Goal: Task Accomplishment & Management: Use online tool/utility

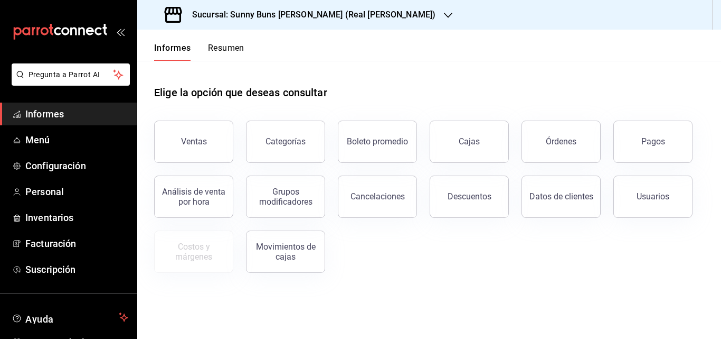
click at [444, 14] on icon "button" at bounding box center [448, 15] width 8 height 8
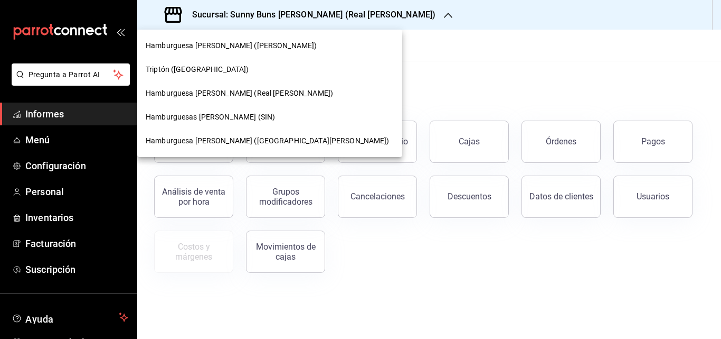
click at [234, 143] on font "Hamburguesa [PERSON_NAME] ([GEOGRAPHIC_DATA][PERSON_NAME])" at bounding box center [268, 140] width 244 height 8
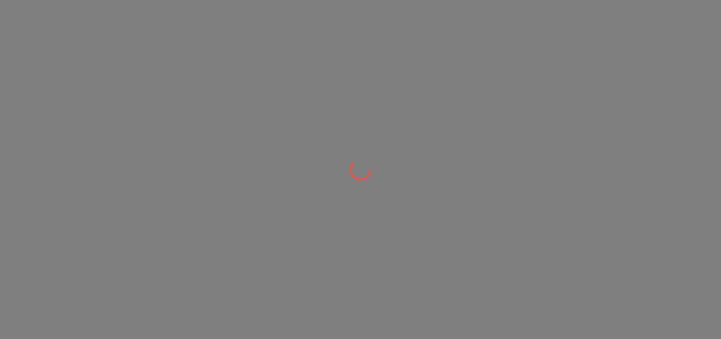
click at [286, 142] on div at bounding box center [360, 169] width 721 height 339
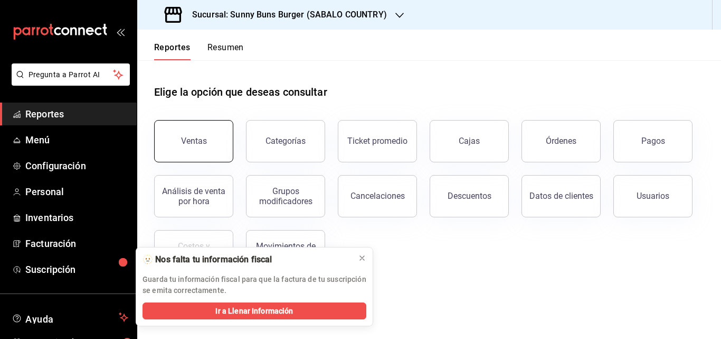
click at [211, 147] on button "Ventas" at bounding box center [193, 141] width 79 height 42
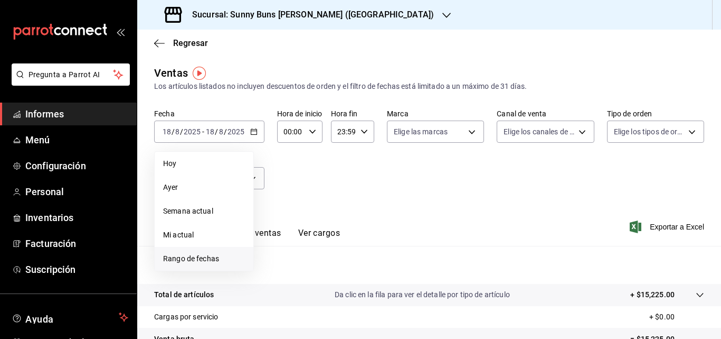
click at [192, 260] on font "Rango de fechas" at bounding box center [191, 258] width 56 height 8
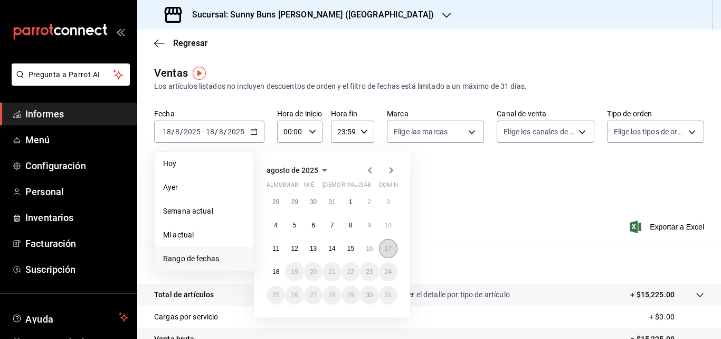
click at [390, 250] on font "17" at bounding box center [388, 248] width 7 height 7
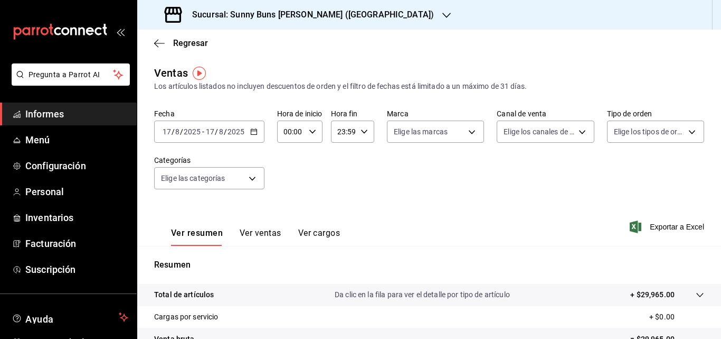
click at [315, 133] on icon "button" at bounding box center [312, 131] width 7 height 7
click at [289, 182] on font "18" at bounding box center [288, 185] width 8 height 8
type input "18:00"
click at [354, 193] on div at bounding box center [360, 169] width 721 height 339
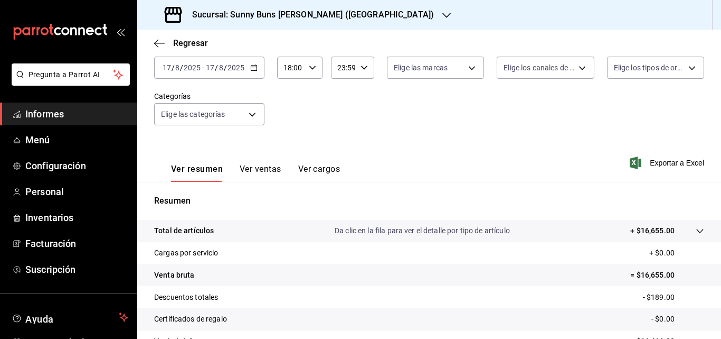
scroll to position [64, 0]
click at [270, 171] on font "Ver ventas" at bounding box center [261, 168] width 42 height 10
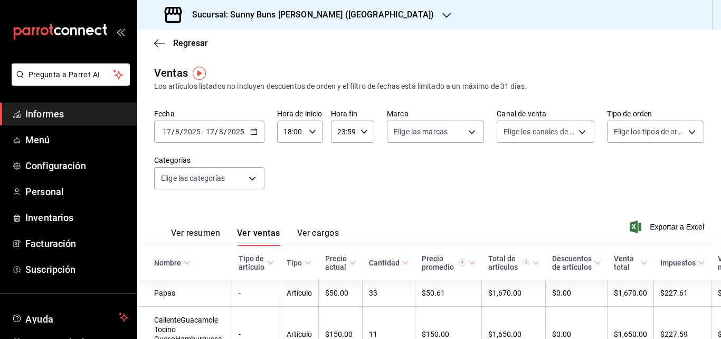
click at [79, 112] on span "Informes" at bounding box center [76, 114] width 103 height 14
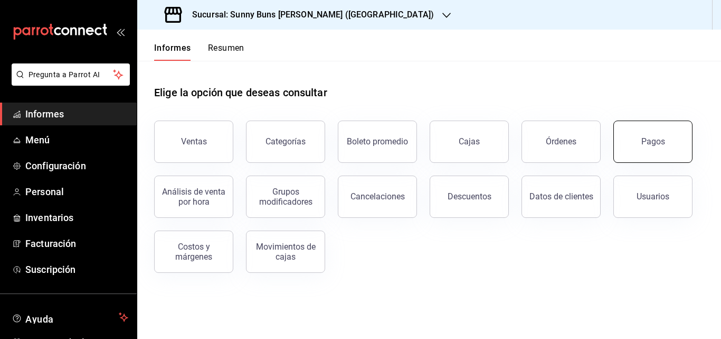
click at [663, 150] on button "Pagos" at bounding box center [653, 141] width 79 height 42
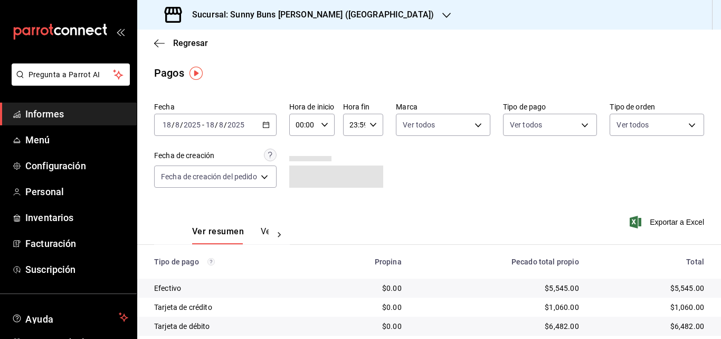
click at [269, 127] on \(Stroke\) "button" at bounding box center [266, 125] width 6 height 6
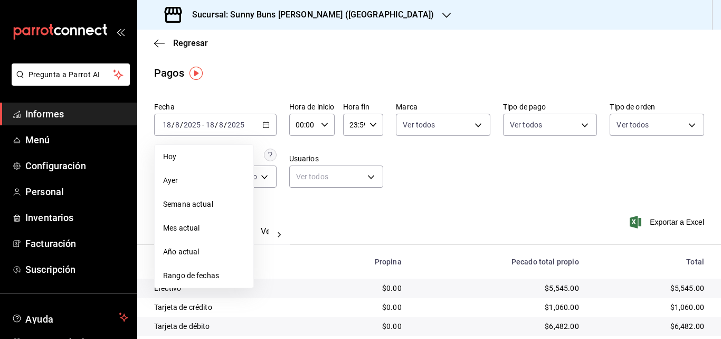
click at [211, 178] on span "Ayer" at bounding box center [204, 180] width 82 height 11
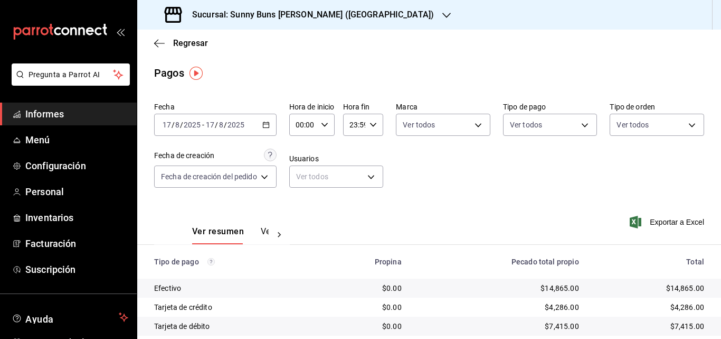
click at [328, 126] on icon "button" at bounding box center [324, 124] width 7 height 7
click at [302, 199] on button "18" at bounding box center [302, 192] width 19 height 21
click at [419, 185] on div at bounding box center [360, 169] width 721 height 339
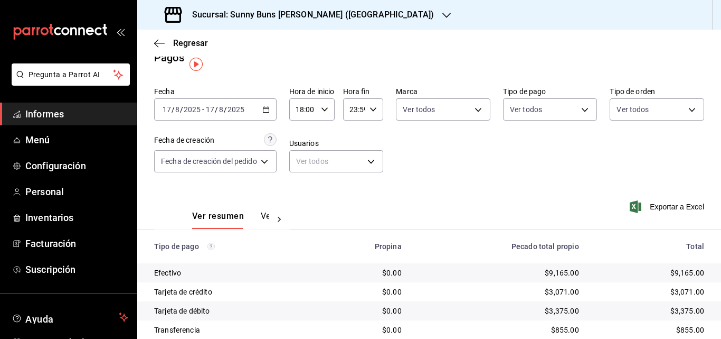
scroll to position [8, 0]
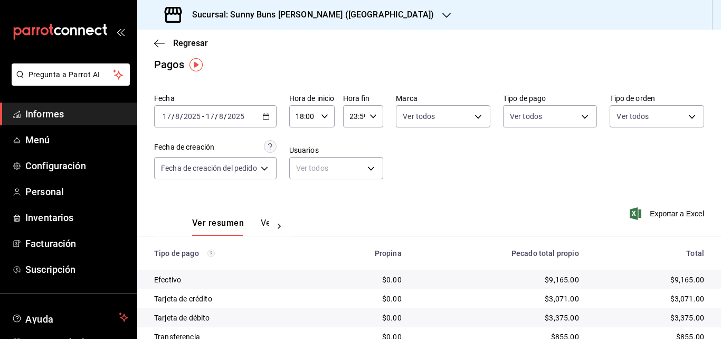
click at [325, 118] on icon "button" at bounding box center [324, 115] width 7 height 7
click at [299, 155] on font "13" at bounding box center [302, 159] width 8 height 8
type input "13:00"
click at [438, 181] on div at bounding box center [360, 169] width 721 height 339
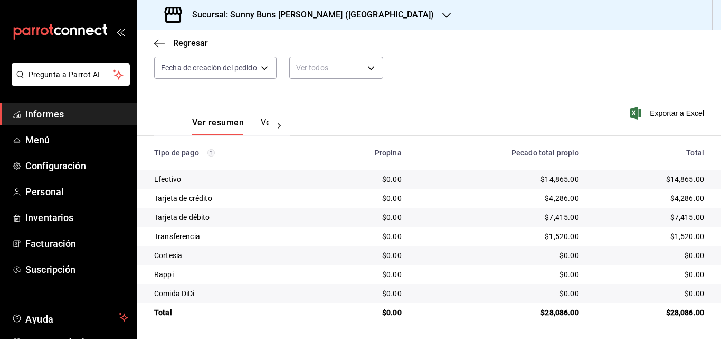
scroll to position [109, 0]
drag, startPoint x: 541, startPoint y: 321, endPoint x: 546, endPoint y: 337, distance: 16.5
click at [546, 337] on main "Regresar Pagos Fecha [DATE] [DATE] - [DATE] [DATE] Hora de inicio 13:00 Hora de…" at bounding box center [429, 130] width 584 height 418
